Goal: Download file/media

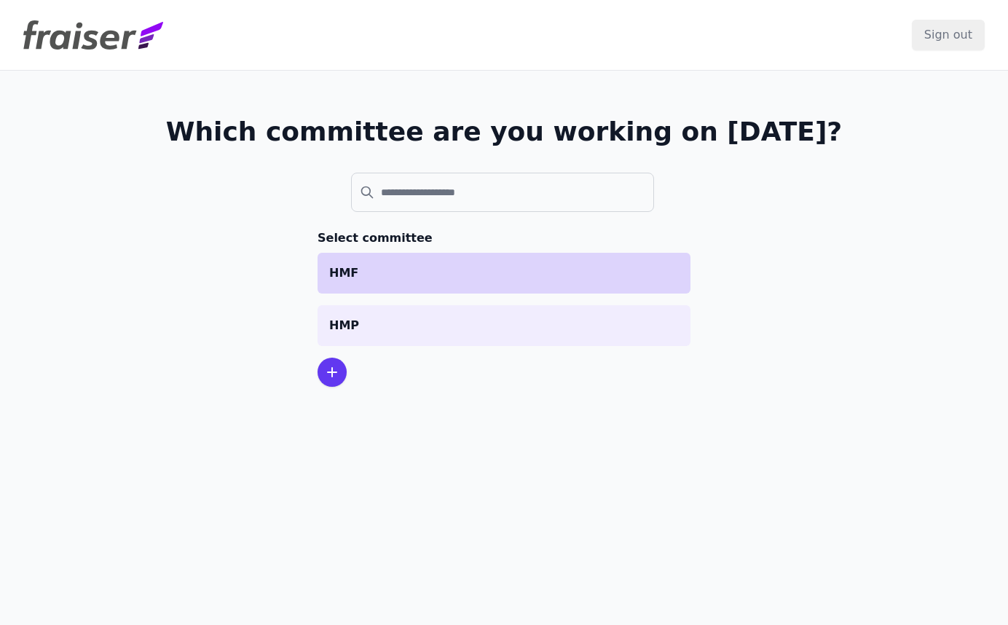
click at [332, 282] on li "HMF" at bounding box center [504, 273] width 373 height 41
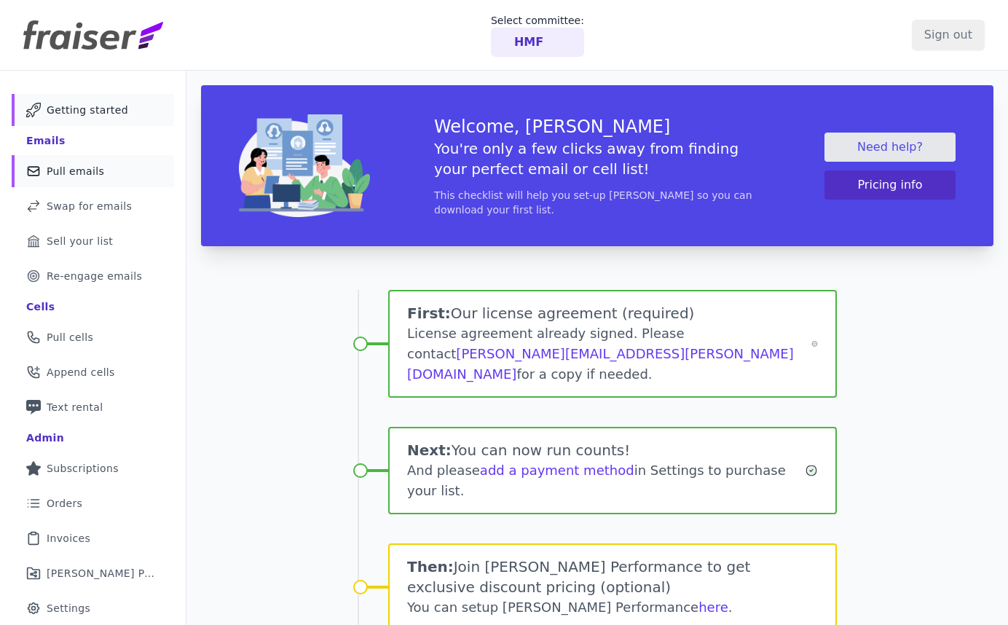
click at [65, 168] on span "Pull emails" at bounding box center [76, 171] width 58 height 15
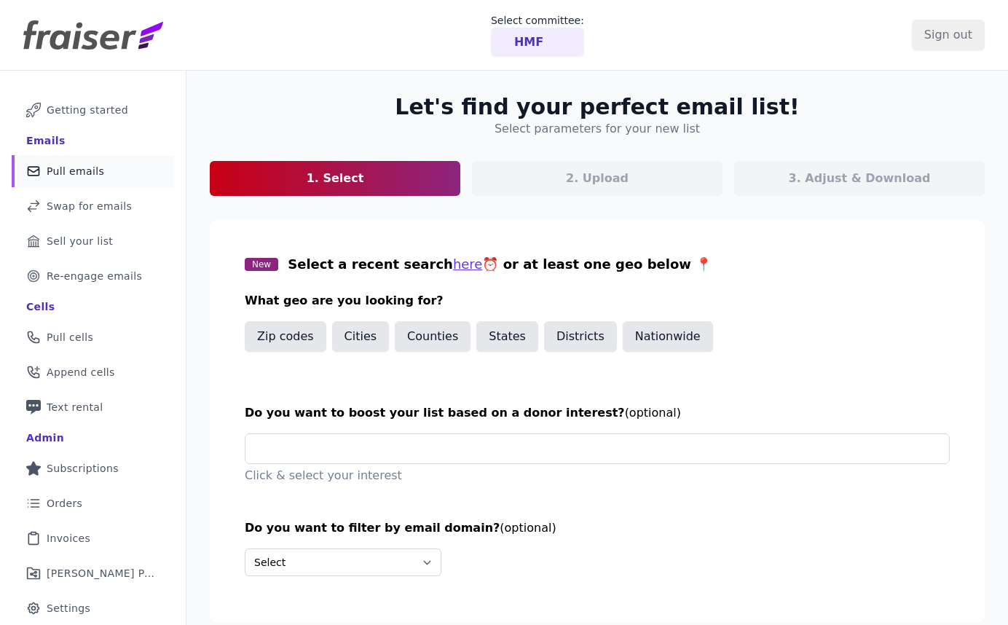
scroll to position [4, 0]
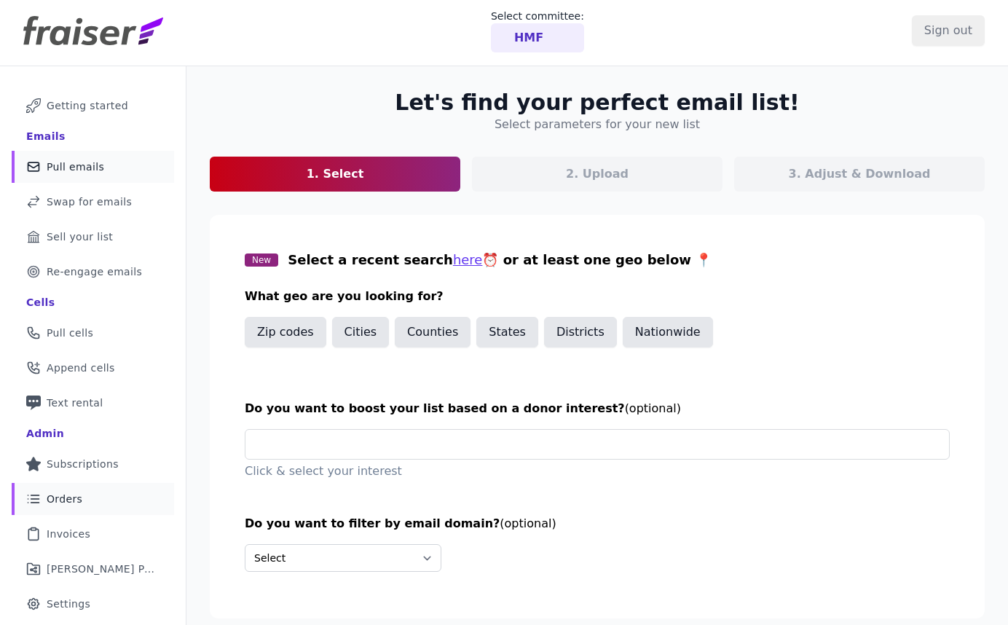
click at [66, 498] on span "Orders" at bounding box center [65, 499] width 36 height 15
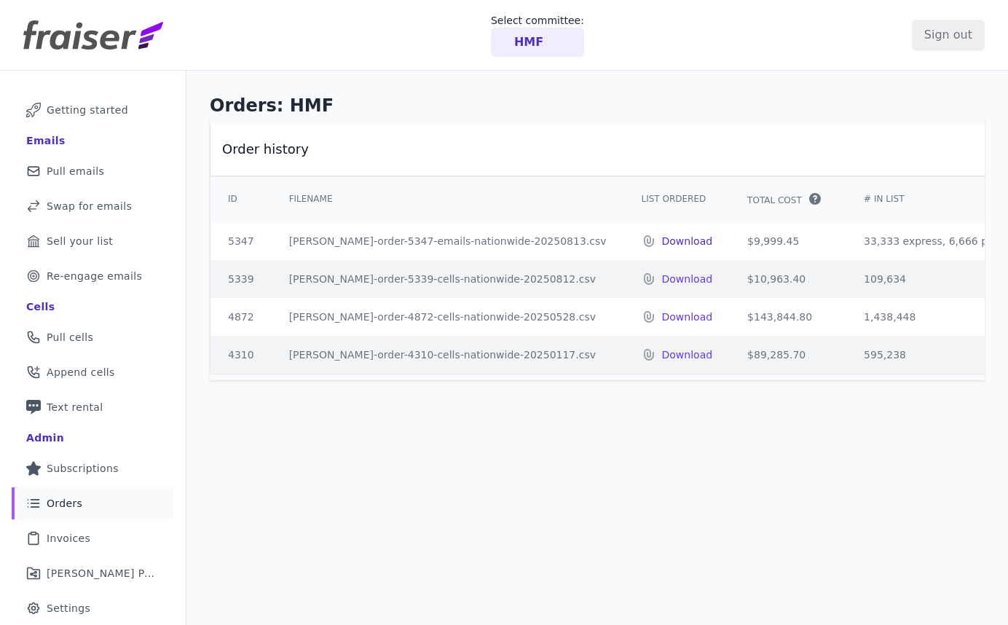
click at [662, 240] on p "Download" at bounding box center [687, 241] width 51 height 15
